Goal: Information Seeking & Learning: Learn about a topic

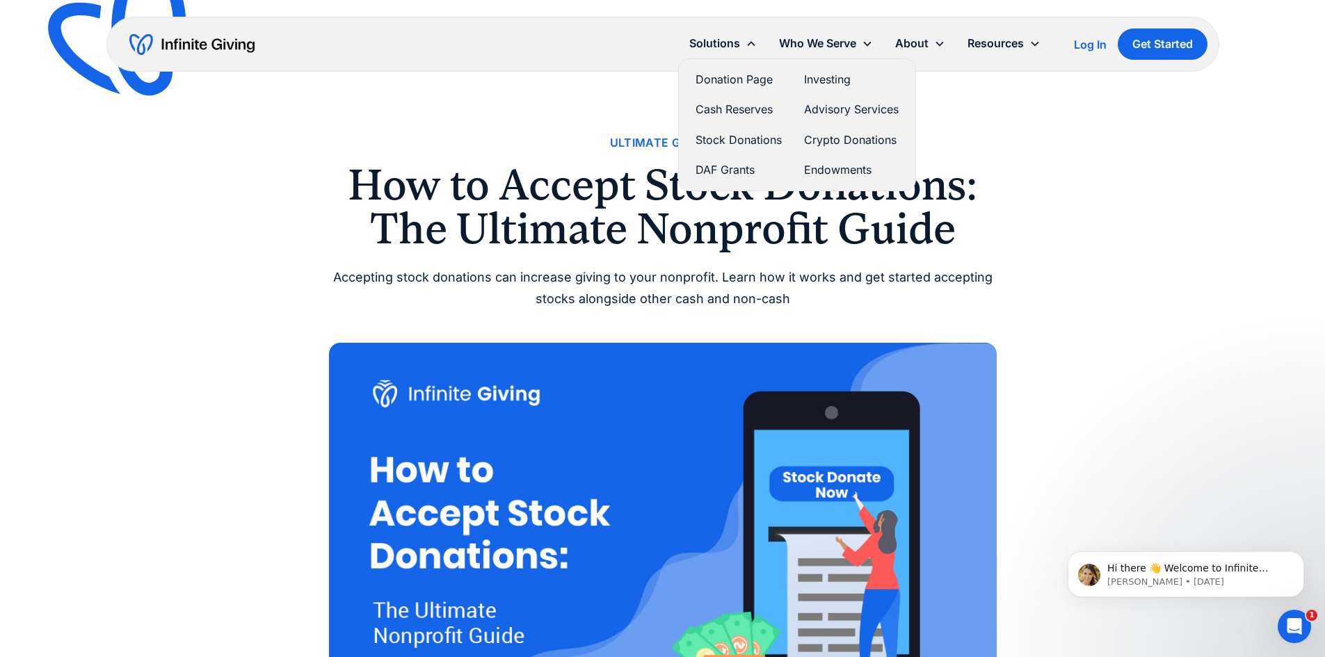
click at [743, 131] on link "Stock Donations" at bounding box center [738, 140] width 86 height 19
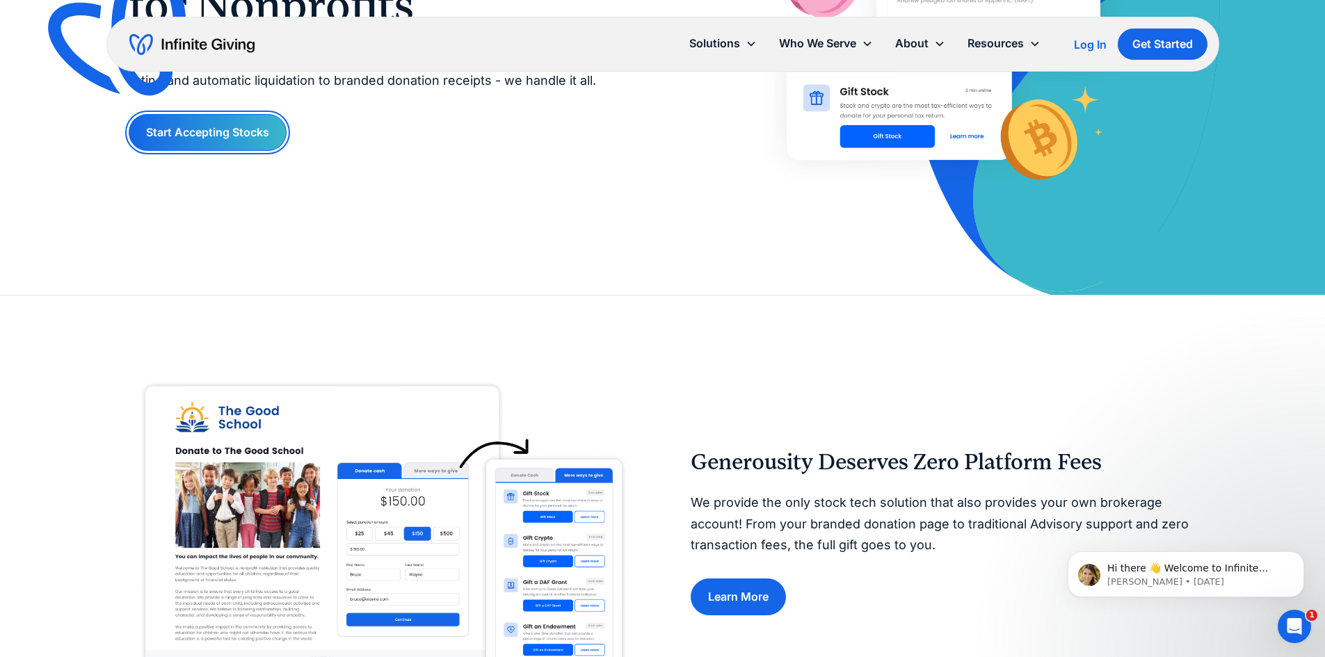
click at [250, 143] on link "Start Accepting Stocks" at bounding box center [208, 132] width 158 height 37
